Goal: Complete application form

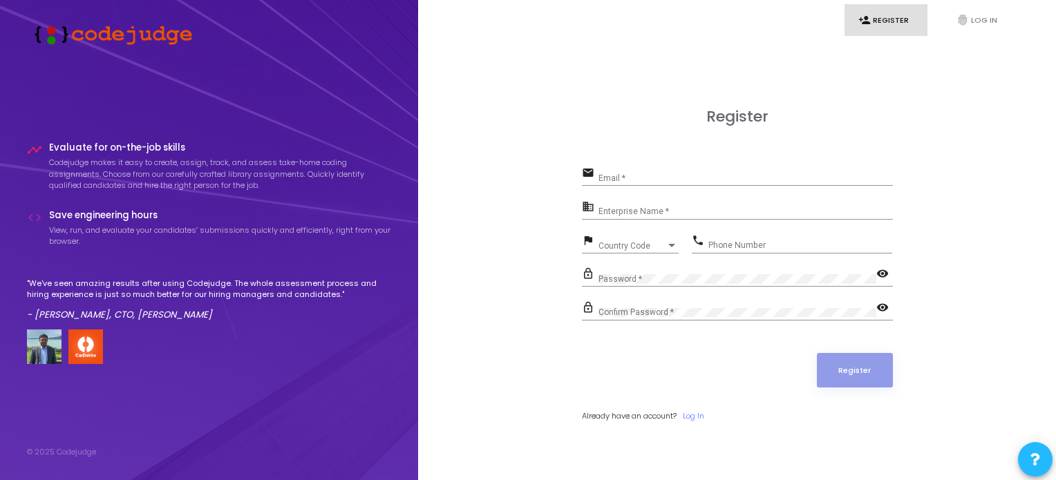
click at [623, 179] on input "Email *" at bounding box center [745, 178] width 294 height 10
type input "swalihkichu00@gmail.com"
click at [675, 209] on input "Enterprise Name *" at bounding box center [745, 212] width 294 height 10
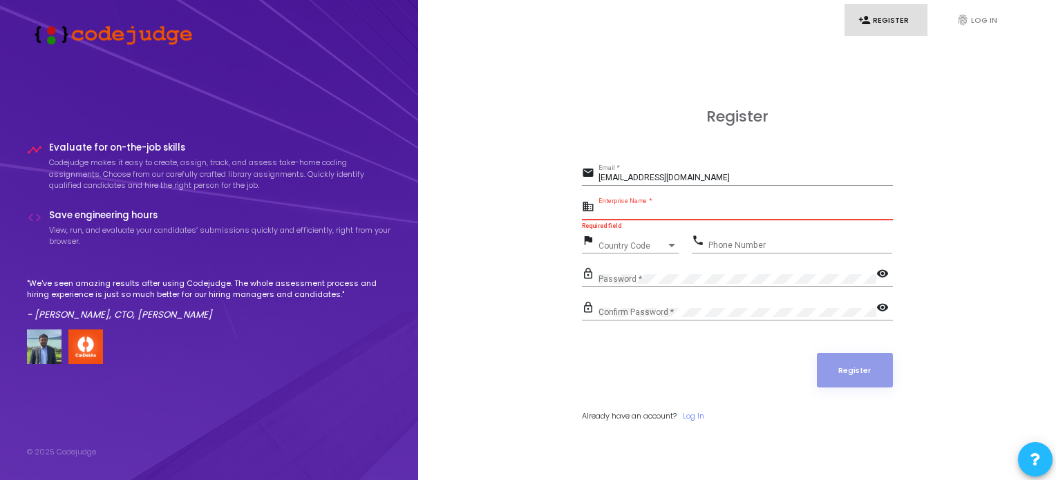
paste input "Payoneer - WFM"
type input "Payoneer - WFM"
click at [657, 251] on div "Country Code Country Code" at bounding box center [638, 242] width 80 height 21
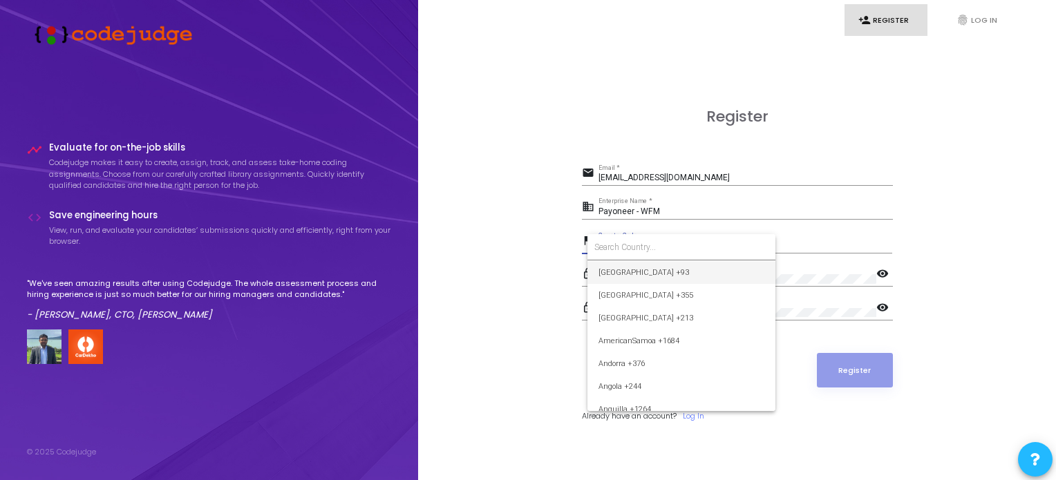
click at [652, 247] on input at bounding box center [681, 247] width 174 height 12
type input "ind"
click at [674, 294] on span "India +91" at bounding box center [681, 295] width 166 height 23
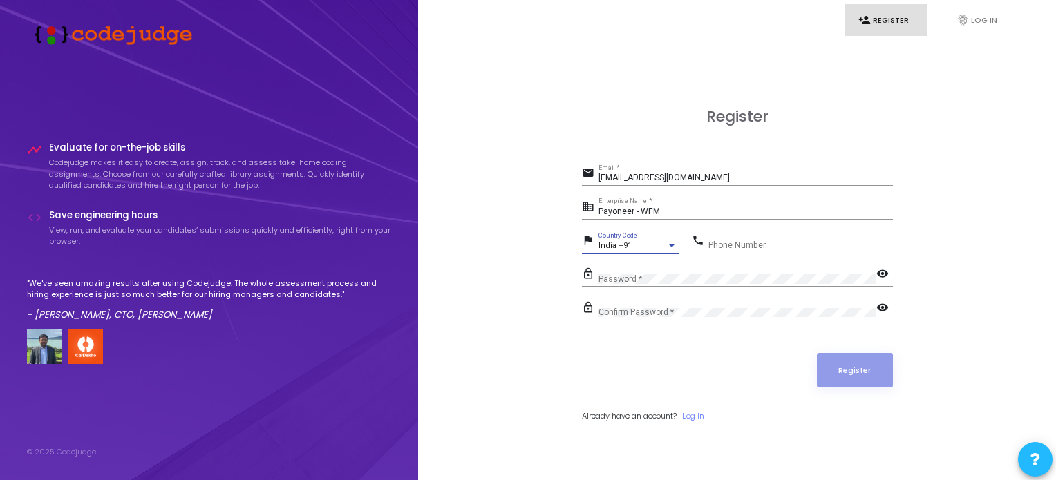
click at [743, 233] on div "Phone Number" at bounding box center [800, 241] width 184 height 21
click at [742, 240] on div "Phone Number" at bounding box center [800, 241] width 184 height 21
type input "9496928900"
click at [705, 303] on div "Confirm Password *" at bounding box center [737, 309] width 278 height 21
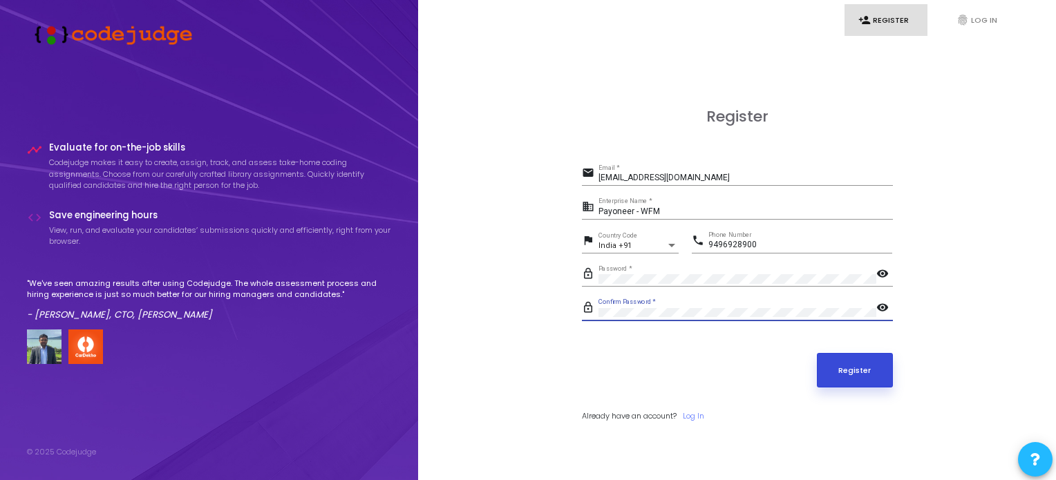
click at [890, 367] on button "Register" at bounding box center [855, 370] width 76 height 35
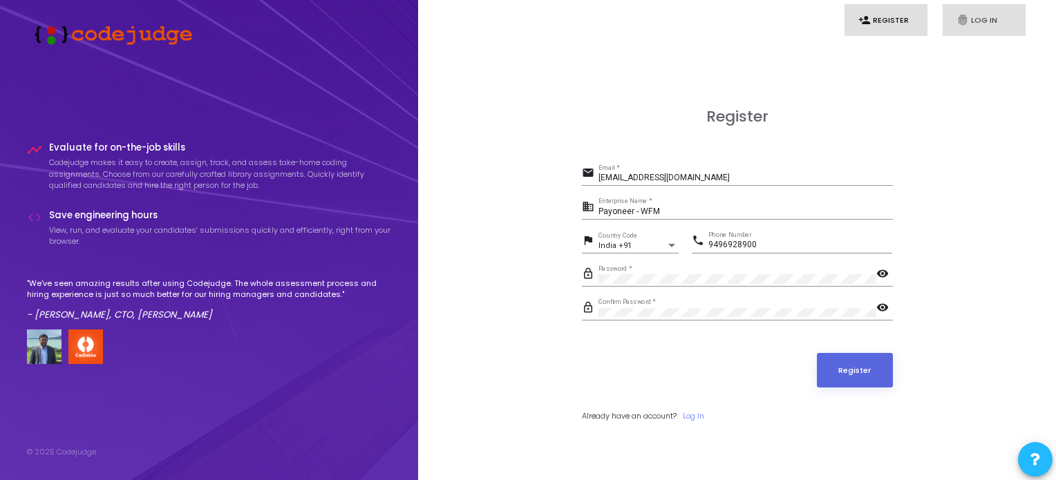
click at [951, 21] on link "fingerprint Log In" at bounding box center [983, 20] width 83 height 32
